Goal: Task Accomplishment & Management: Manage account settings

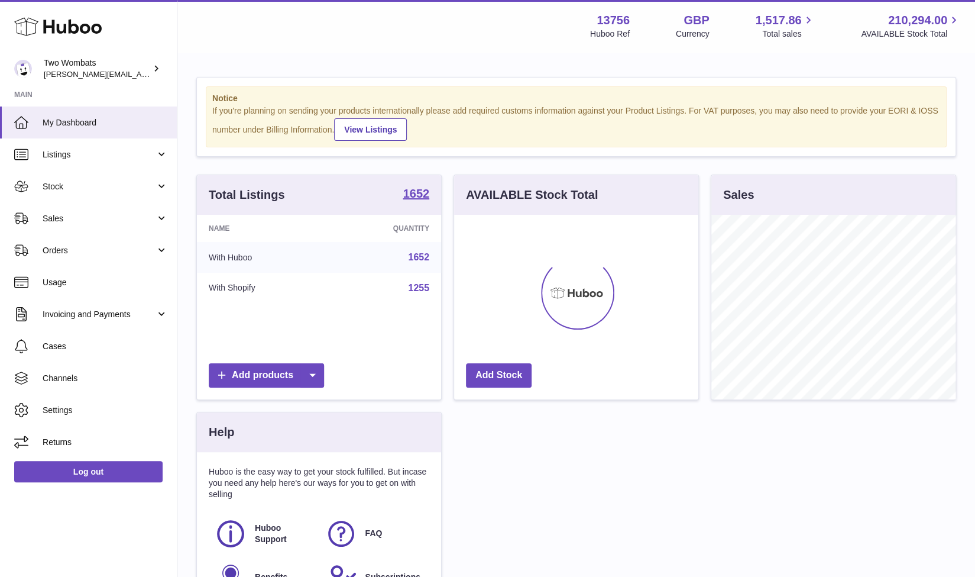
scroll to position [185, 245]
click at [157, 189] on link "Stock" at bounding box center [88, 186] width 177 height 32
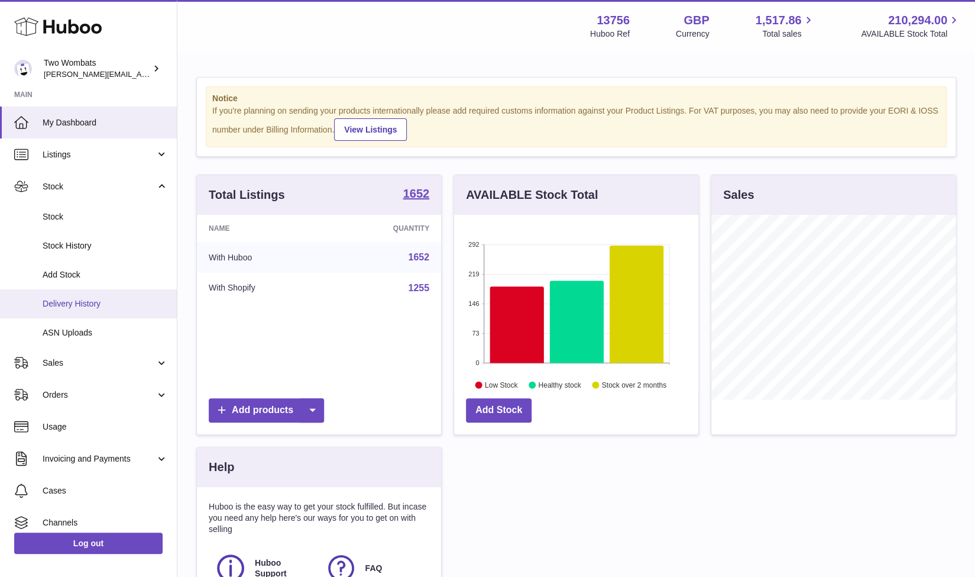
click at [98, 294] on link "Delivery History" at bounding box center [88, 303] width 177 height 29
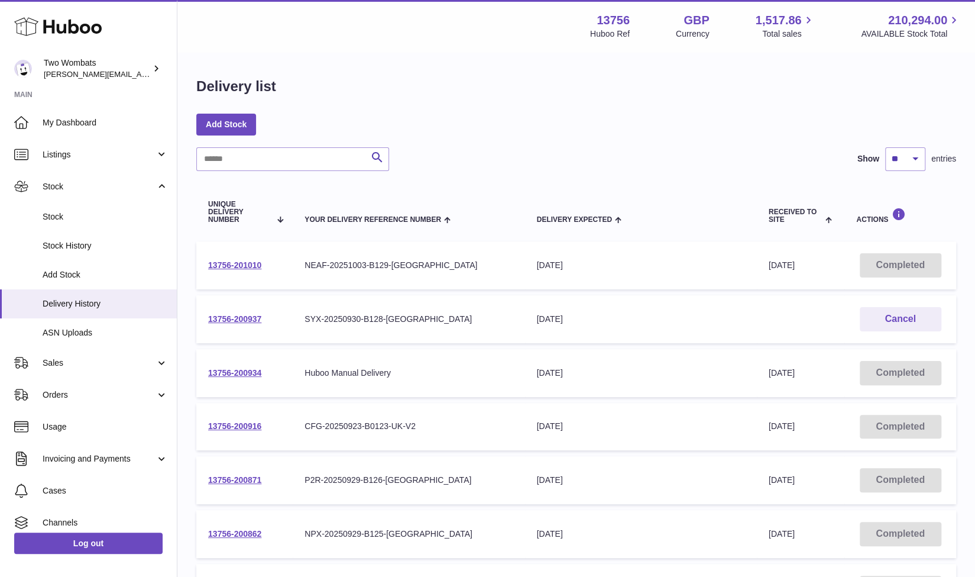
click at [282, 171] on div "Search Show ** ** ** *** entries Unique Delivery Number Your Delivery Reference…" at bounding box center [576, 473] width 760 height 653
click at [280, 167] on input "text" at bounding box center [292, 159] width 193 height 24
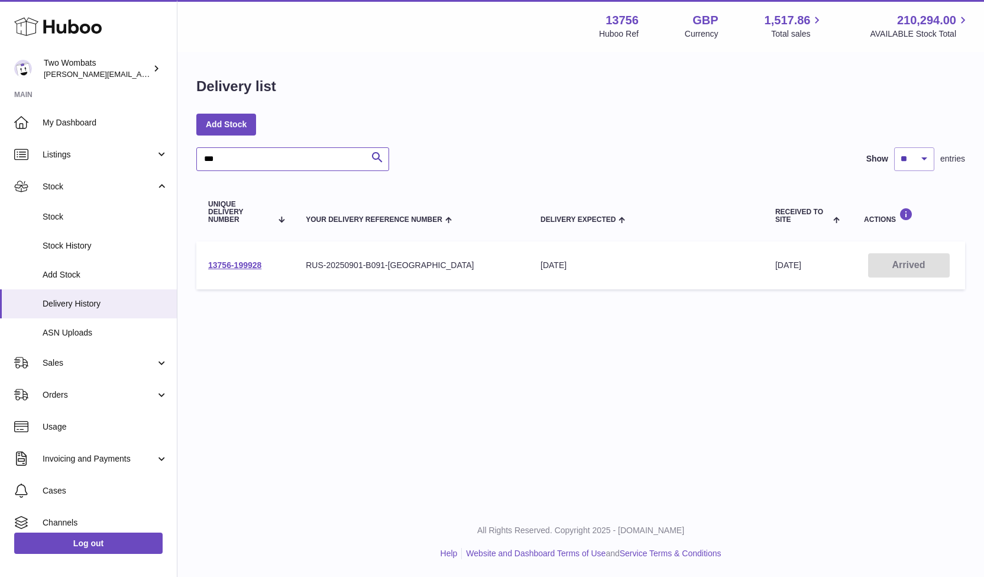
type input "***"
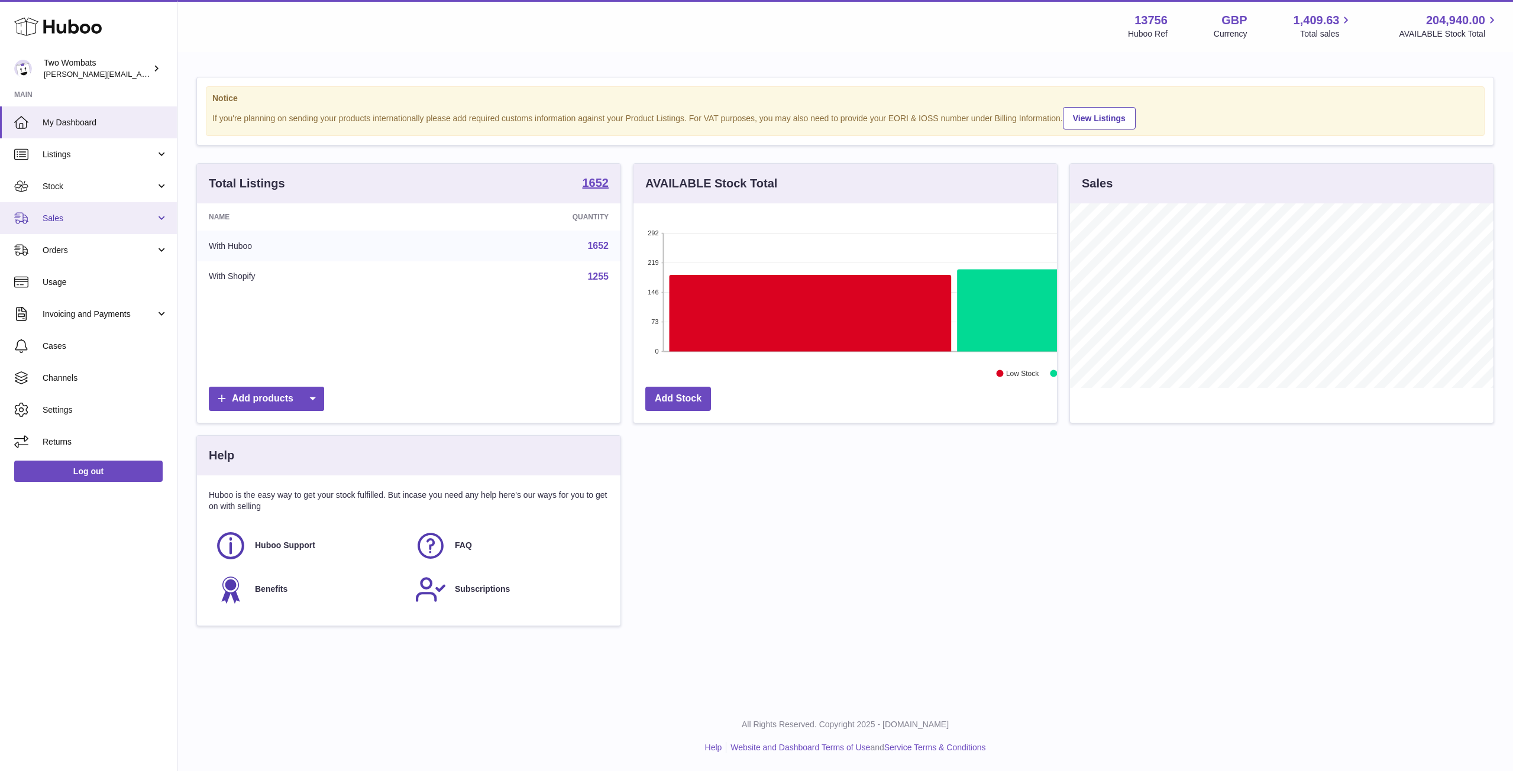
scroll to position [185, 423]
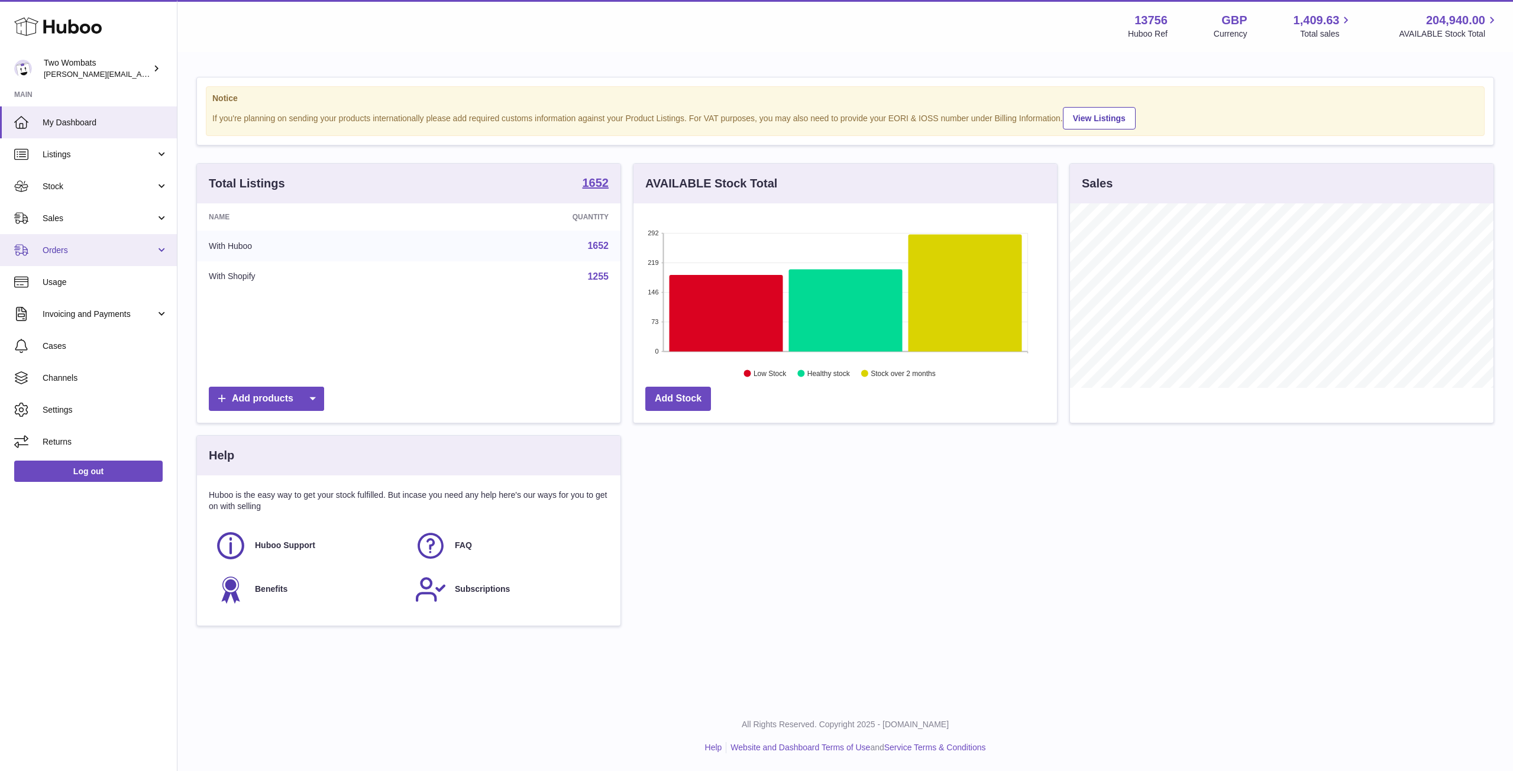
click at [160, 244] on link "Orders" at bounding box center [88, 250] width 177 height 32
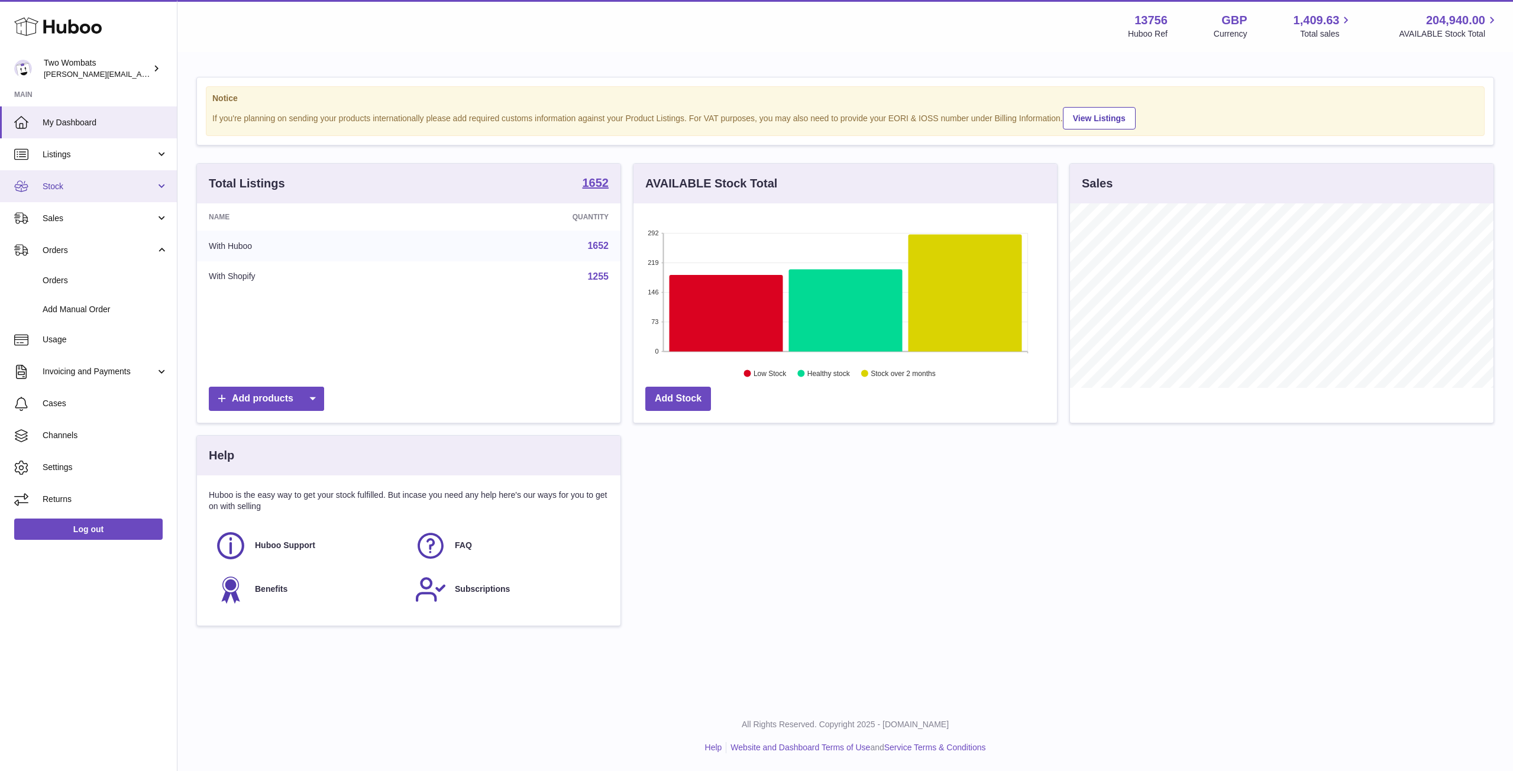
click at [169, 185] on link "Stock" at bounding box center [88, 186] width 177 height 32
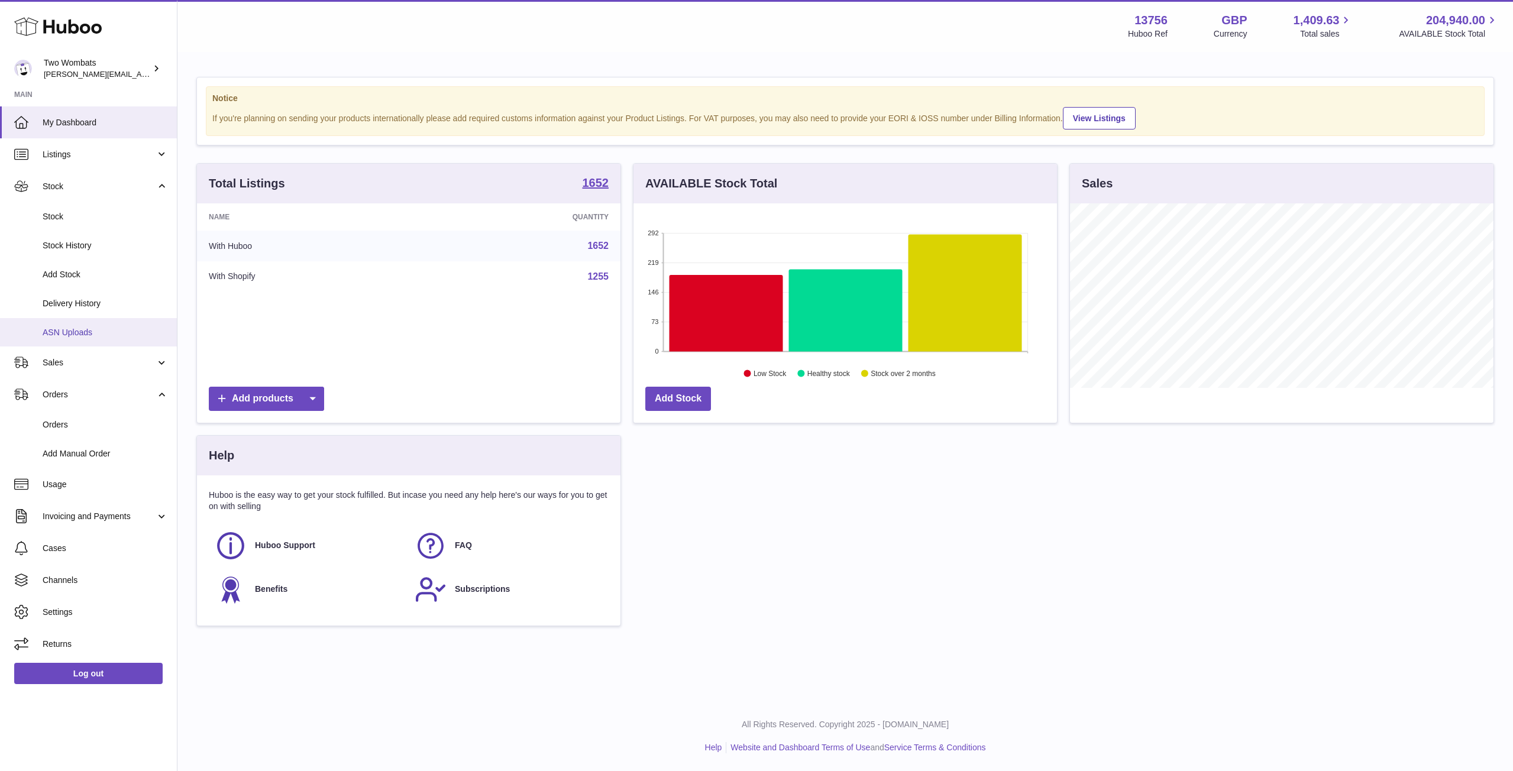
click at [100, 335] on span "ASN Uploads" at bounding box center [105, 332] width 125 height 11
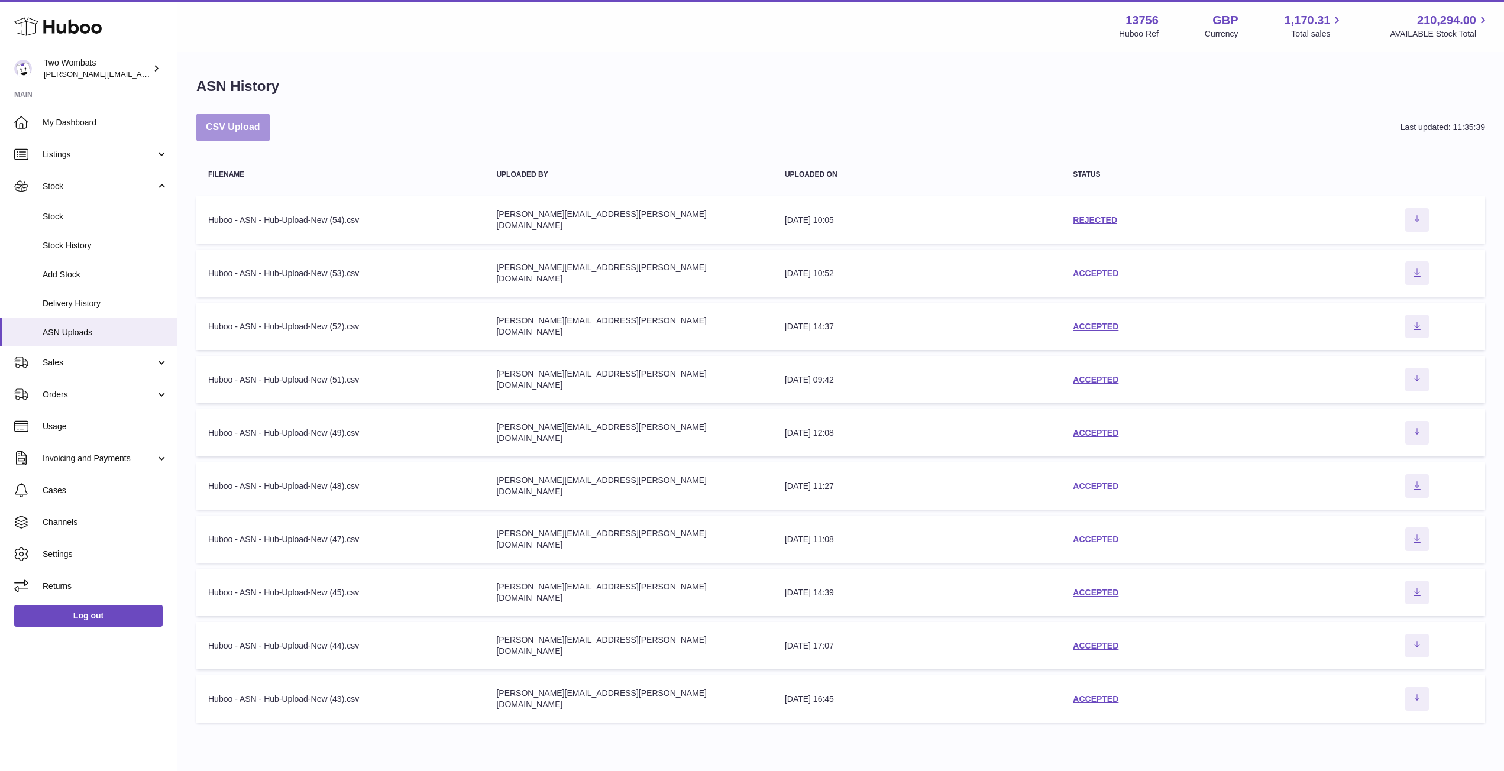
click at [253, 135] on button "CSV Upload" at bounding box center [232, 128] width 73 height 28
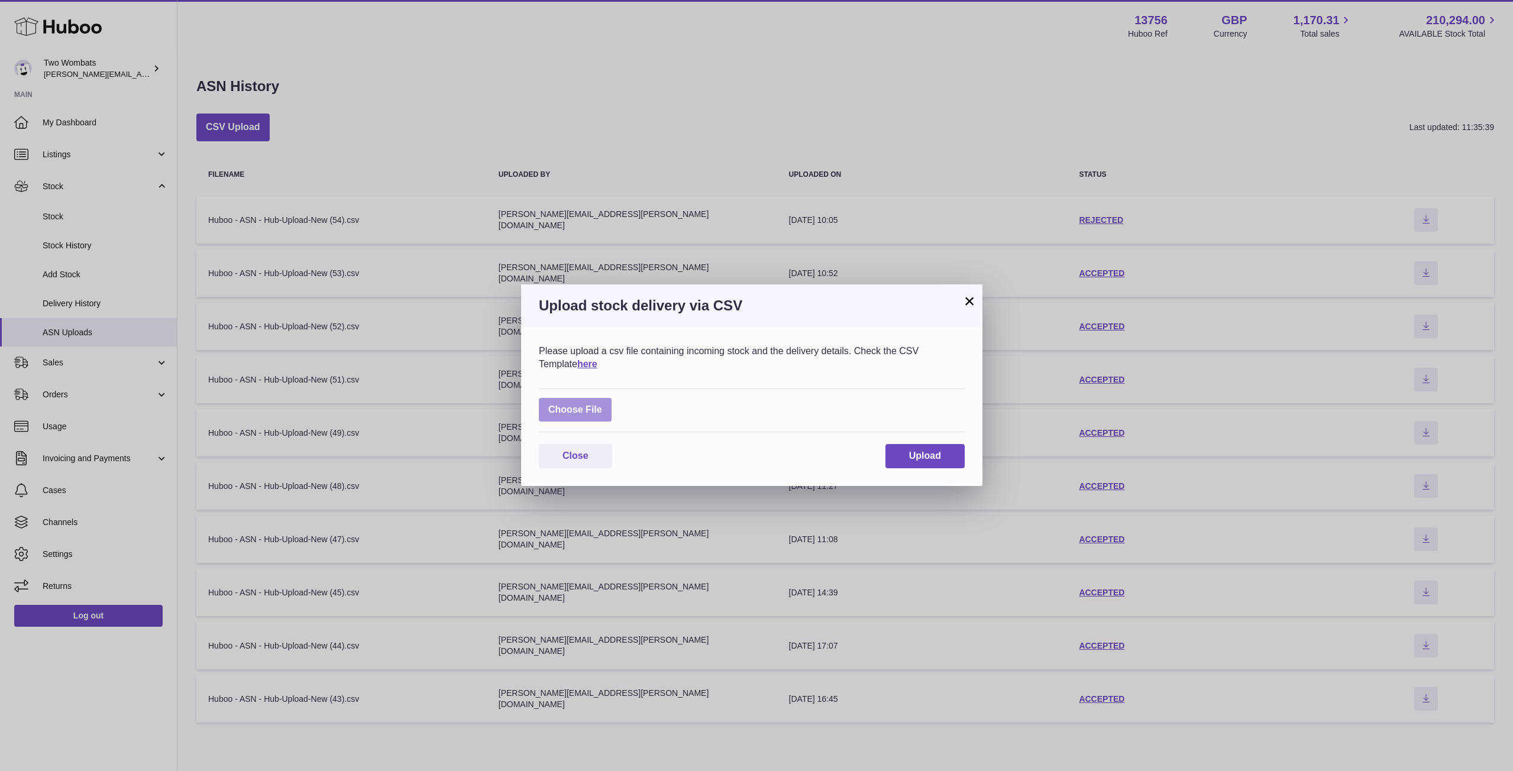
click at [545, 413] on label at bounding box center [575, 410] width 73 height 24
click at [602, 405] on input "file" at bounding box center [602, 404] width 1 height 1
type input "**********"
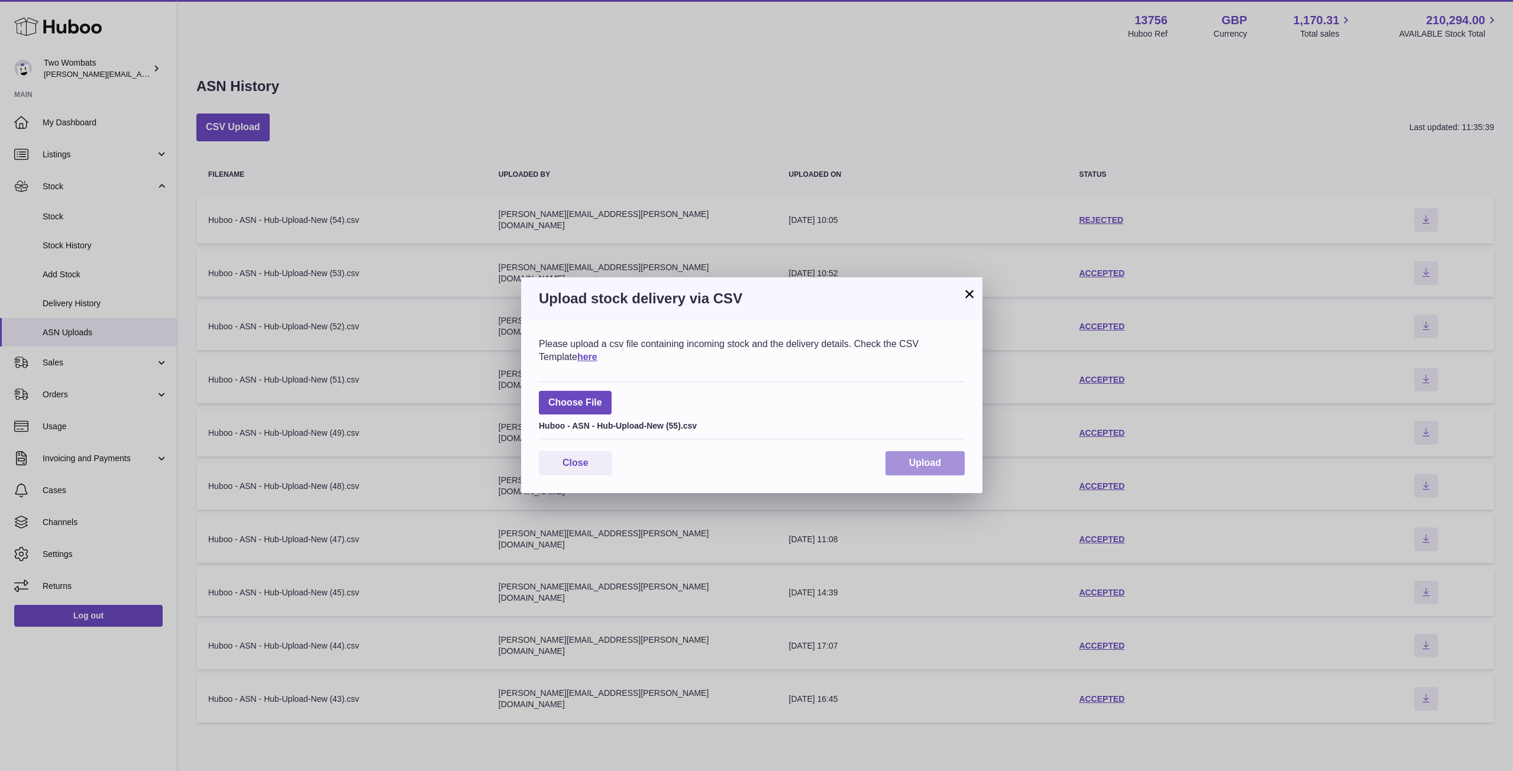
click at [939, 467] on span "Upload" at bounding box center [925, 463] width 32 height 10
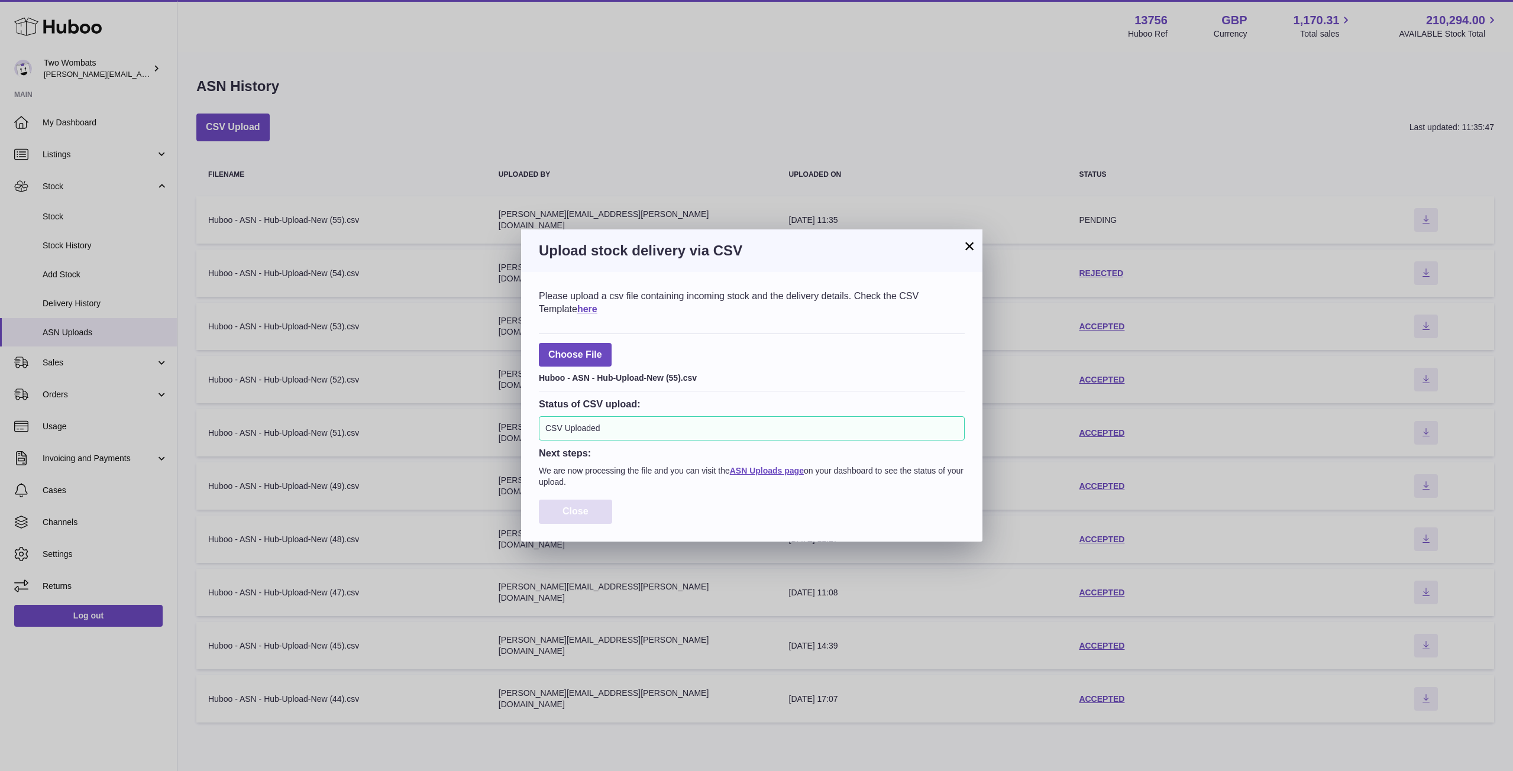
click at [563, 509] on span "Close" at bounding box center [575, 511] width 26 height 10
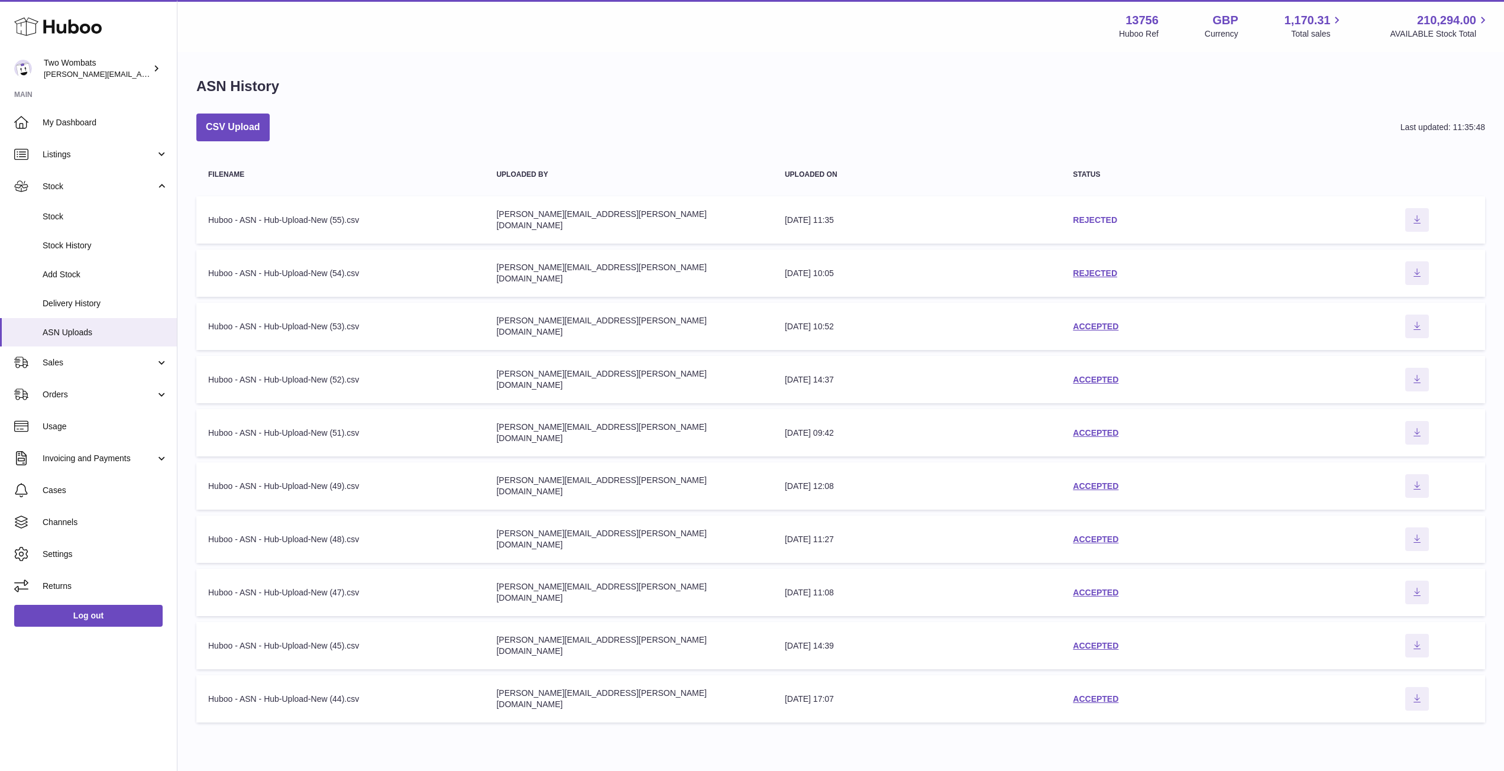
click at [1088, 217] on link "REJECTED" at bounding box center [1095, 219] width 44 height 9
click at [224, 129] on button "CSV Upload" at bounding box center [232, 128] width 73 height 28
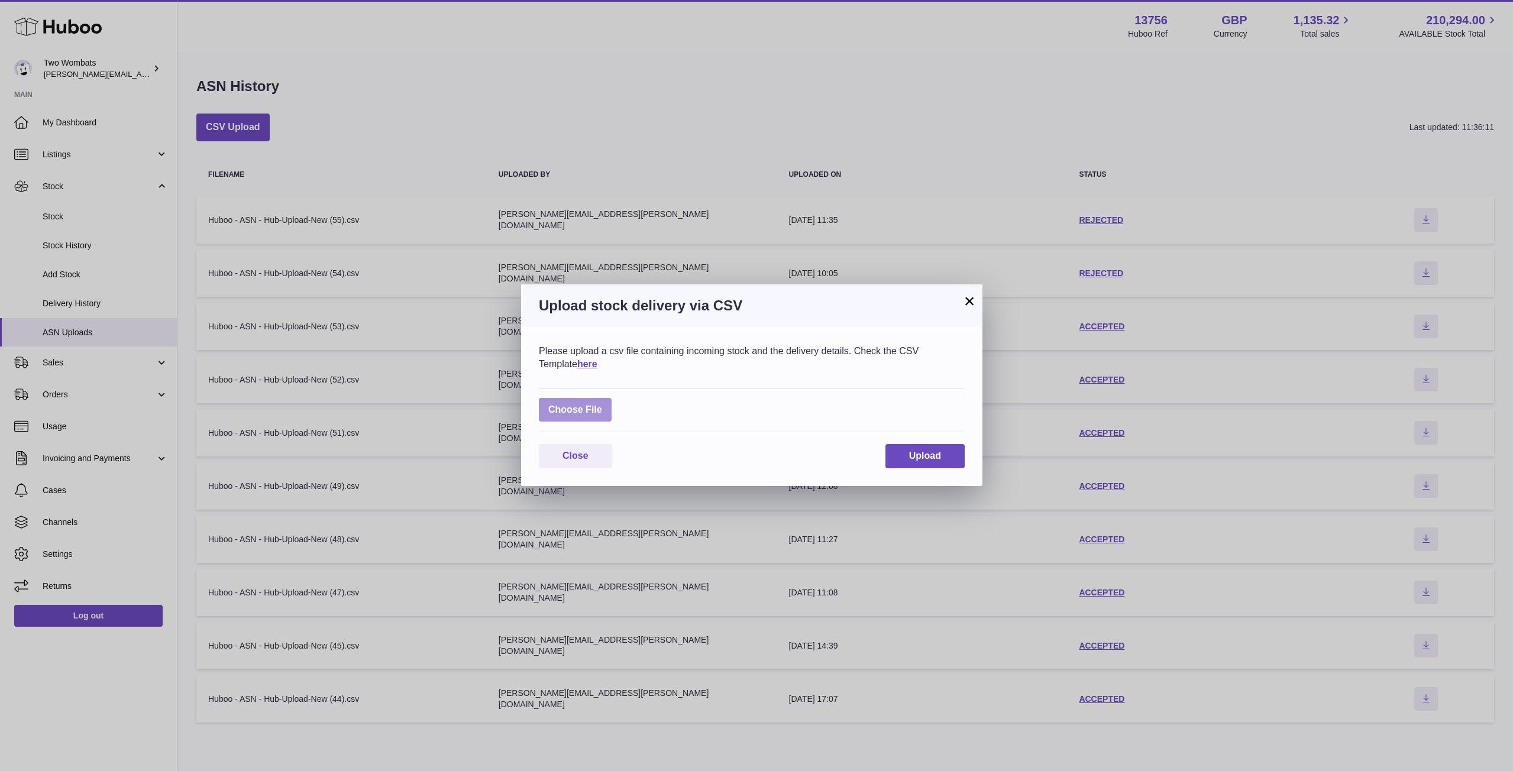
click at [591, 402] on label at bounding box center [575, 410] width 73 height 24
click at [602, 404] on input "file" at bounding box center [602, 404] width 1 height 1
type input "**********"
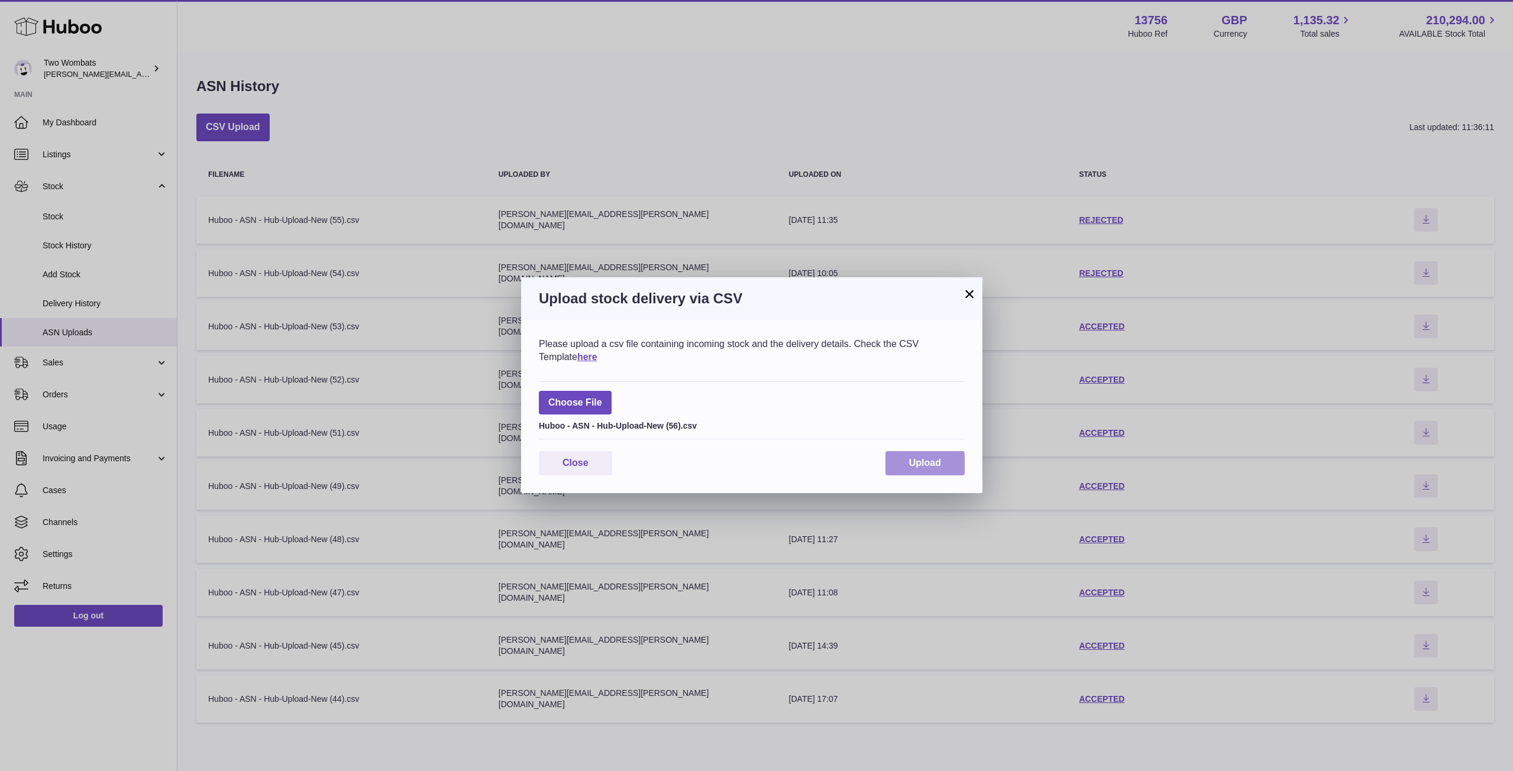
click at [957, 454] on button "Upload" at bounding box center [924, 463] width 79 height 24
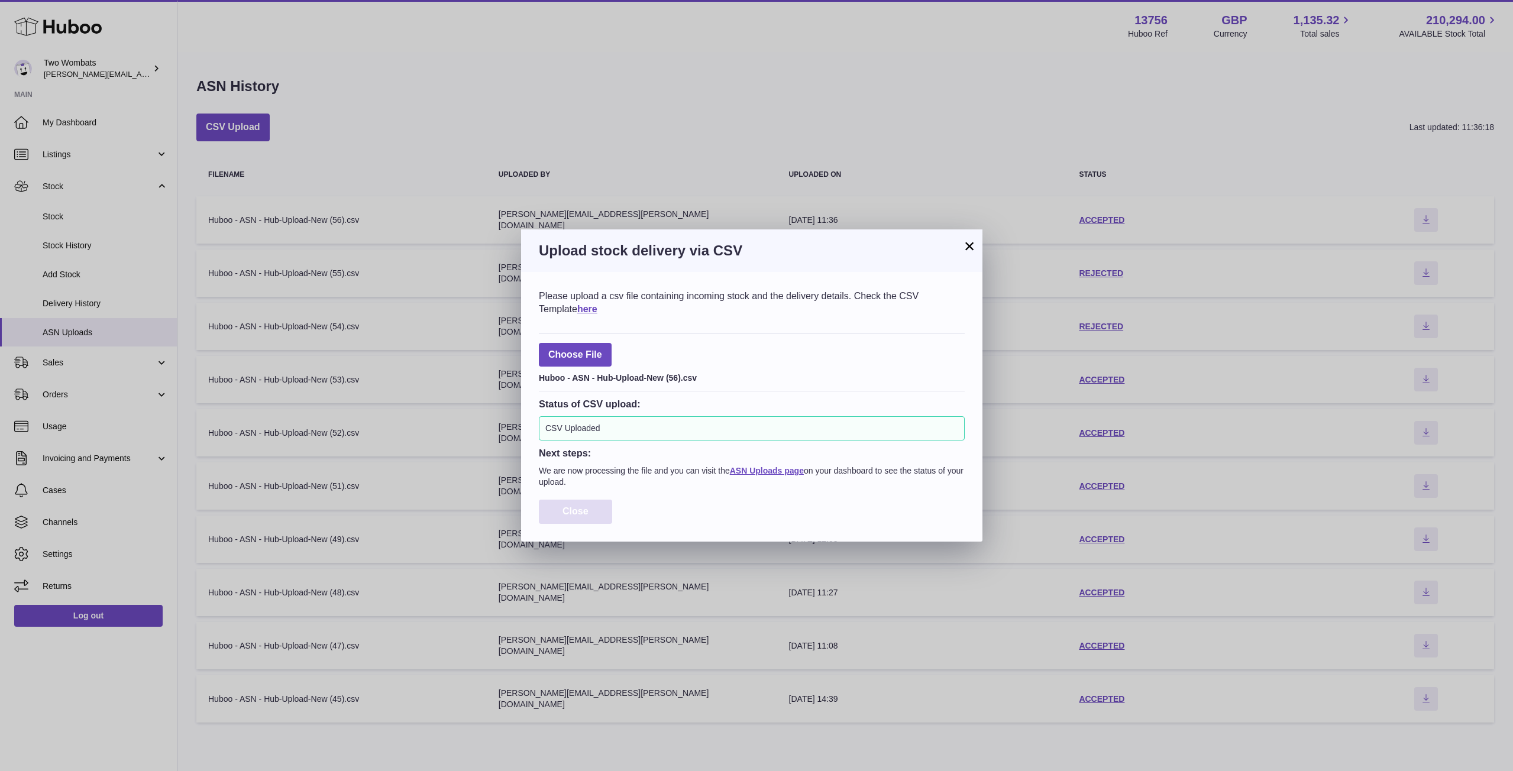
click at [570, 519] on button "Close" at bounding box center [575, 512] width 73 height 24
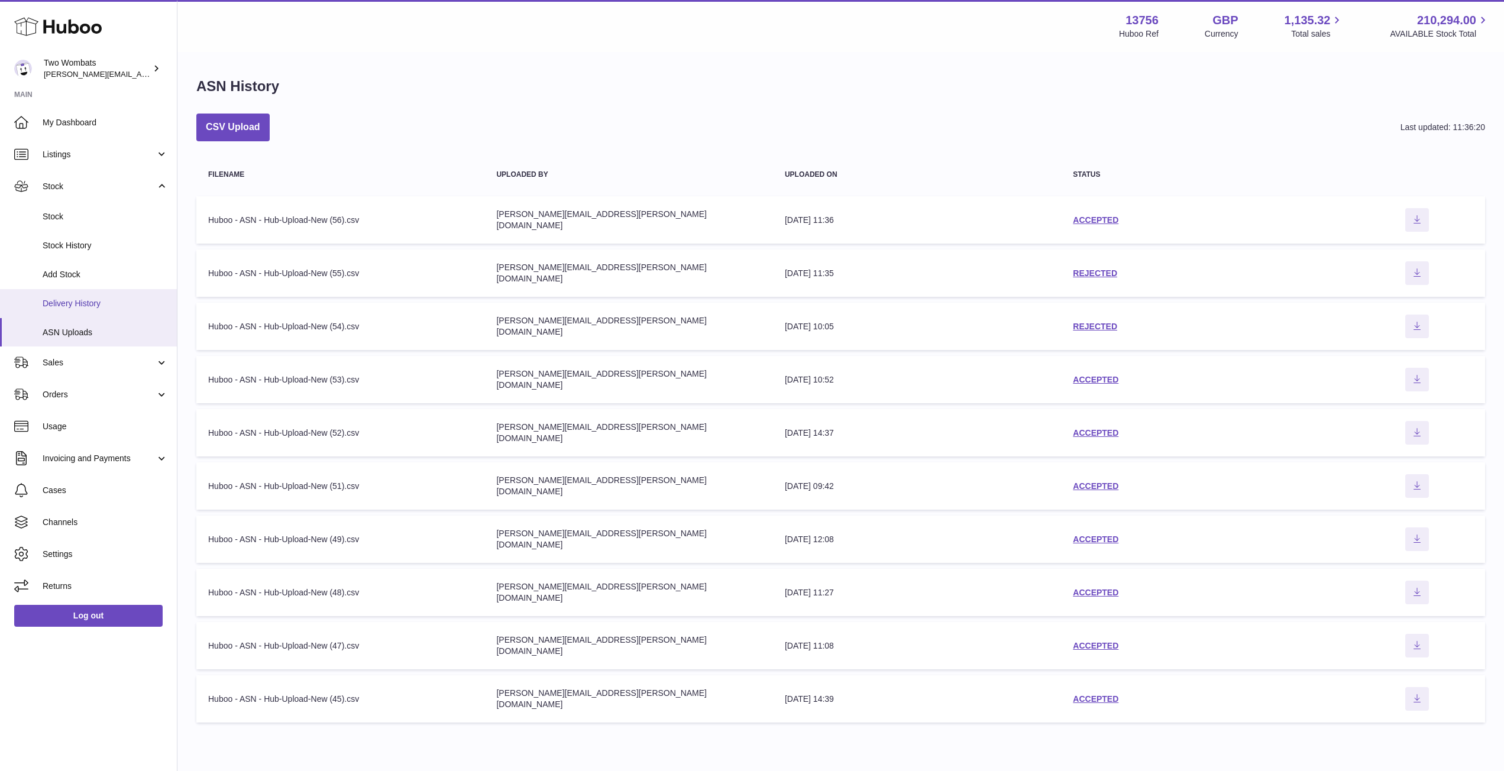
click at [82, 307] on span "Delivery History" at bounding box center [105, 303] width 125 height 11
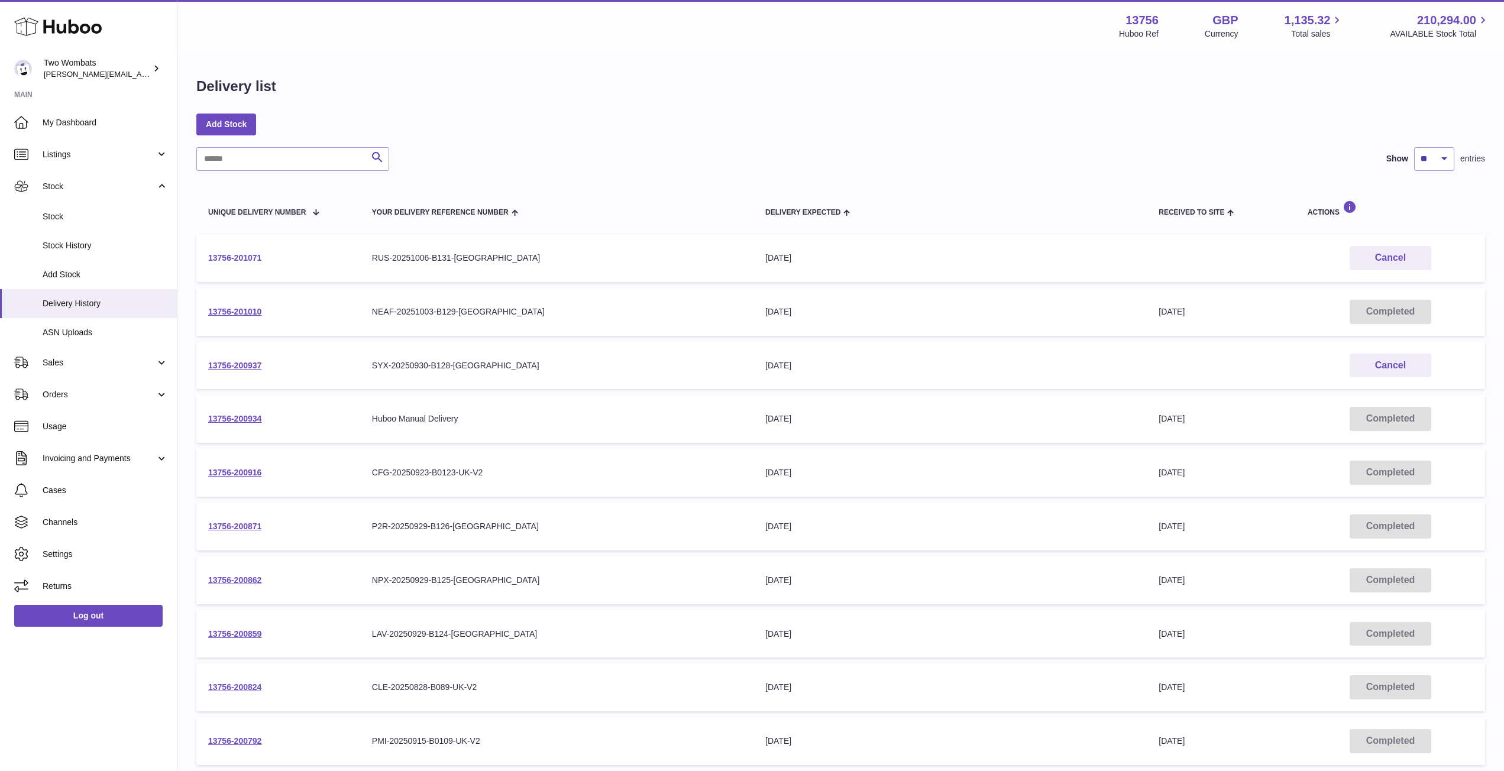
click at [248, 257] on link "13756-201071" at bounding box center [234, 257] width 53 height 9
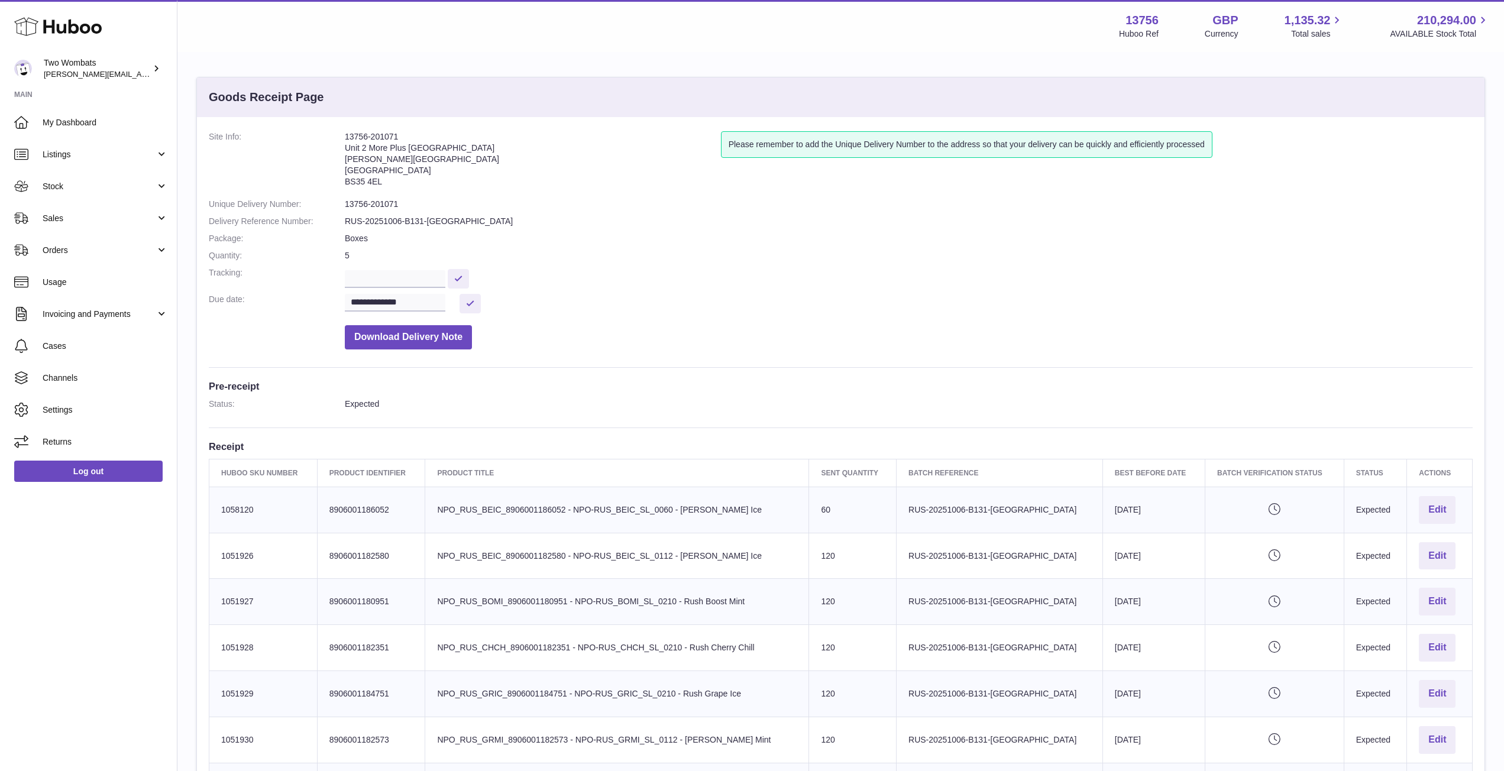
drag, startPoint x: 387, startPoint y: 182, endPoint x: 341, endPoint y: 137, distance: 64.0
click at [341, 137] on dl "**********" at bounding box center [841, 243] width 1264 height 224
copy dl "13756-201071 Unit 2 [GEOGRAPHIC_DATA][STREET_ADDRESS][PERSON_NAME]"
click at [441, 335] on button "Download Delivery Note" at bounding box center [408, 337] width 127 height 24
